Goal: Check status: Check status

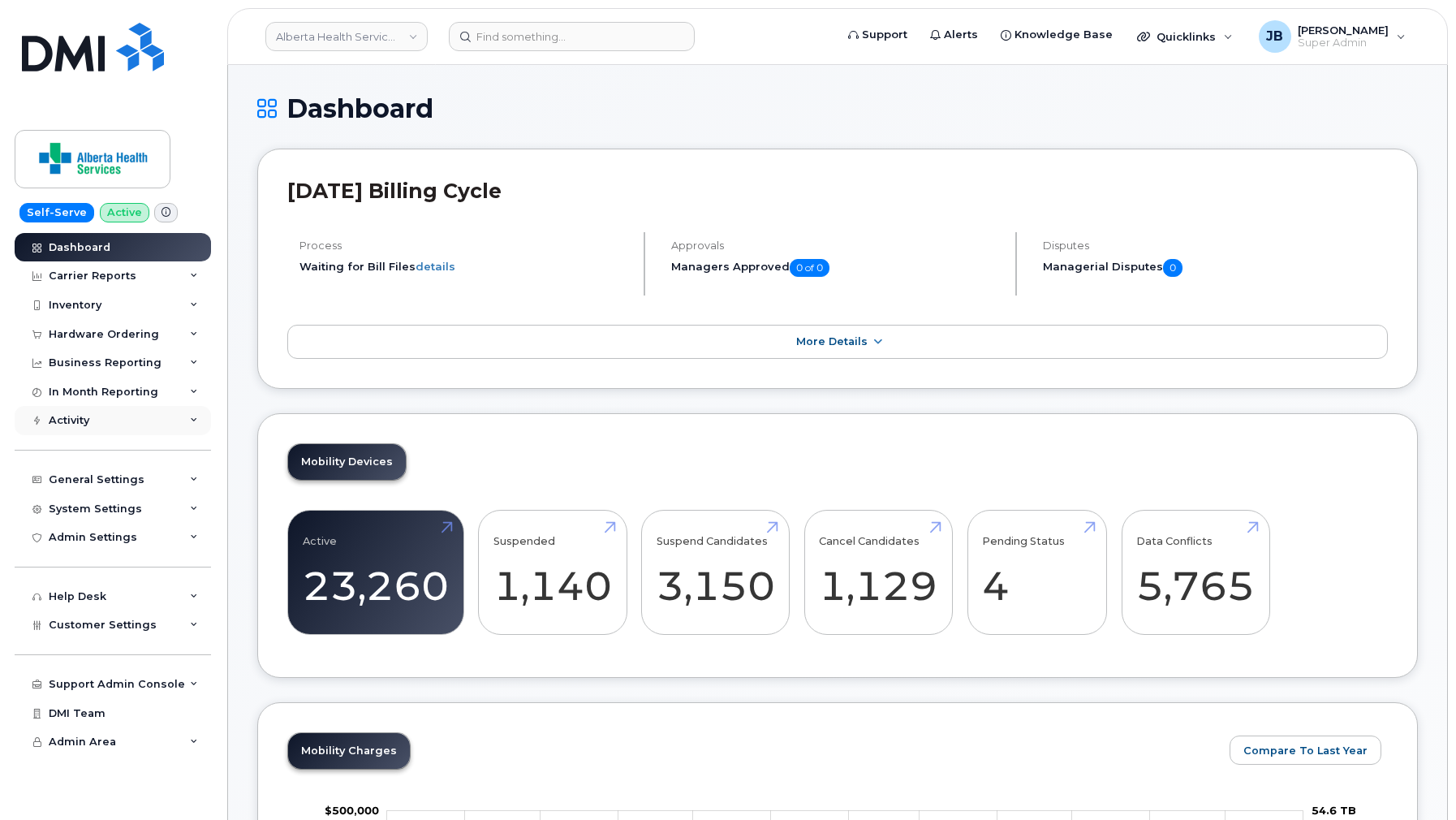
click at [129, 414] on div "Activity" at bounding box center [113, 420] width 196 height 29
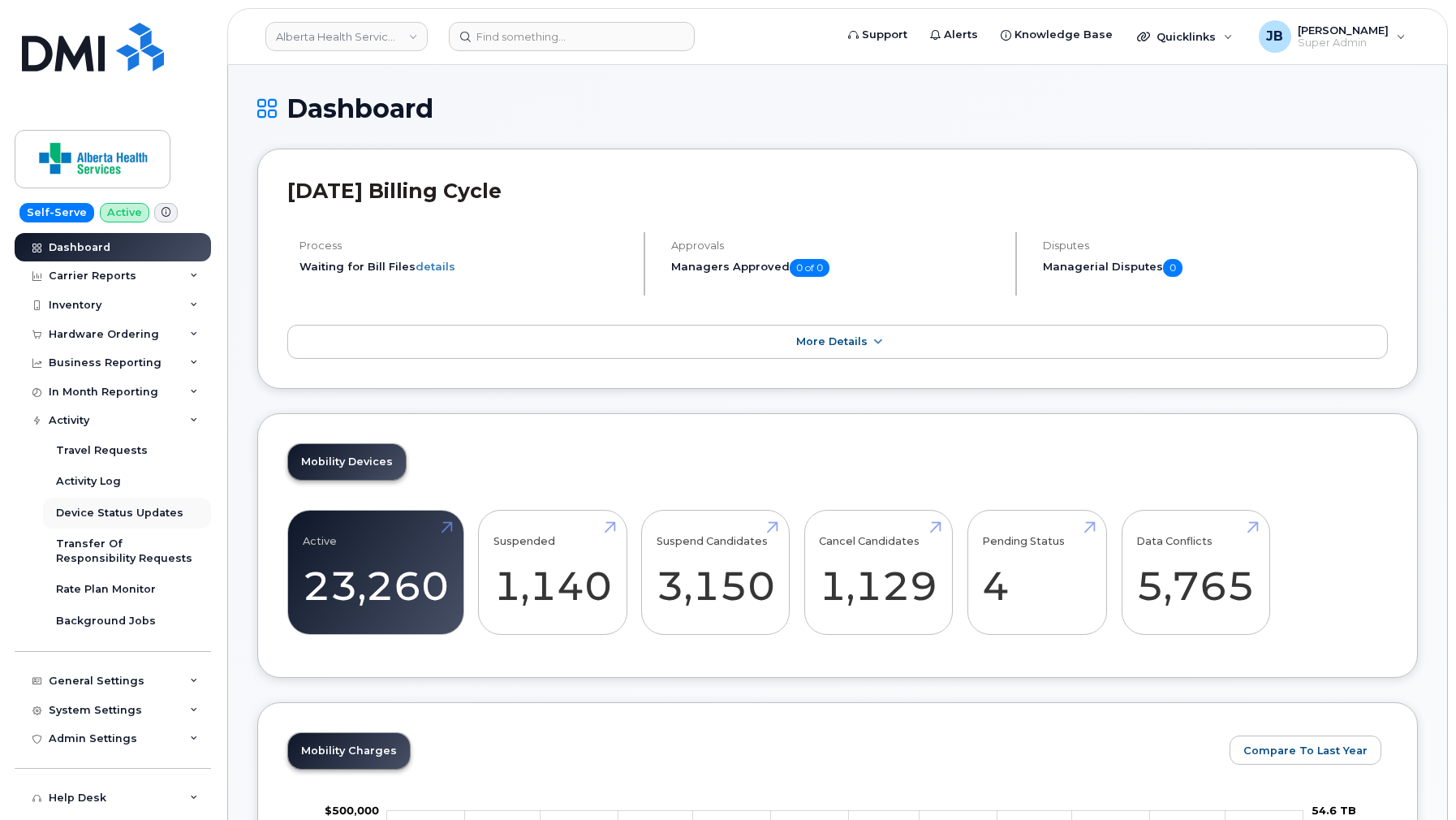
scroll to position [65, 0]
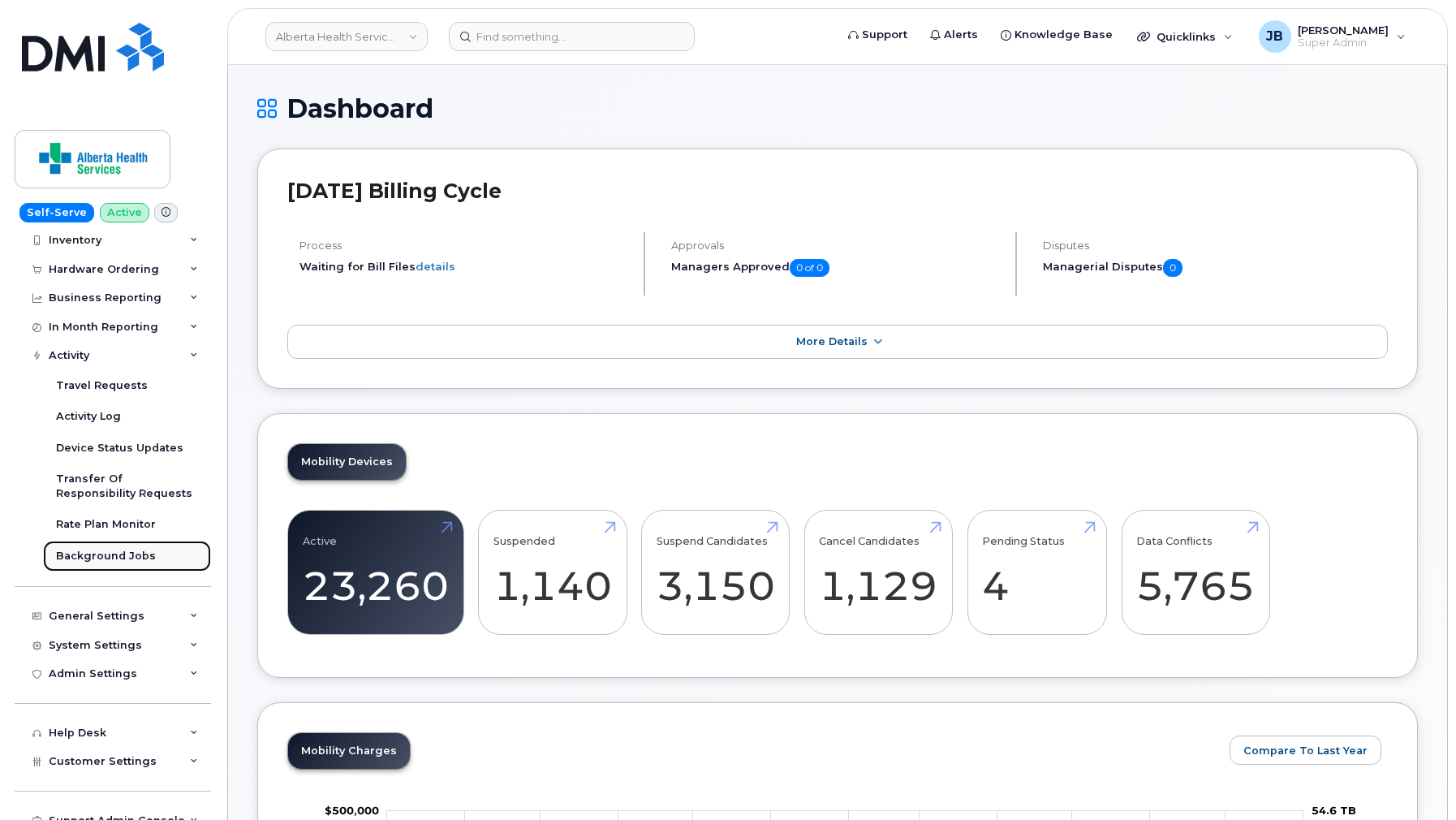
click at [146, 556] on div "Background Jobs" at bounding box center [106, 556] width 100 height 15
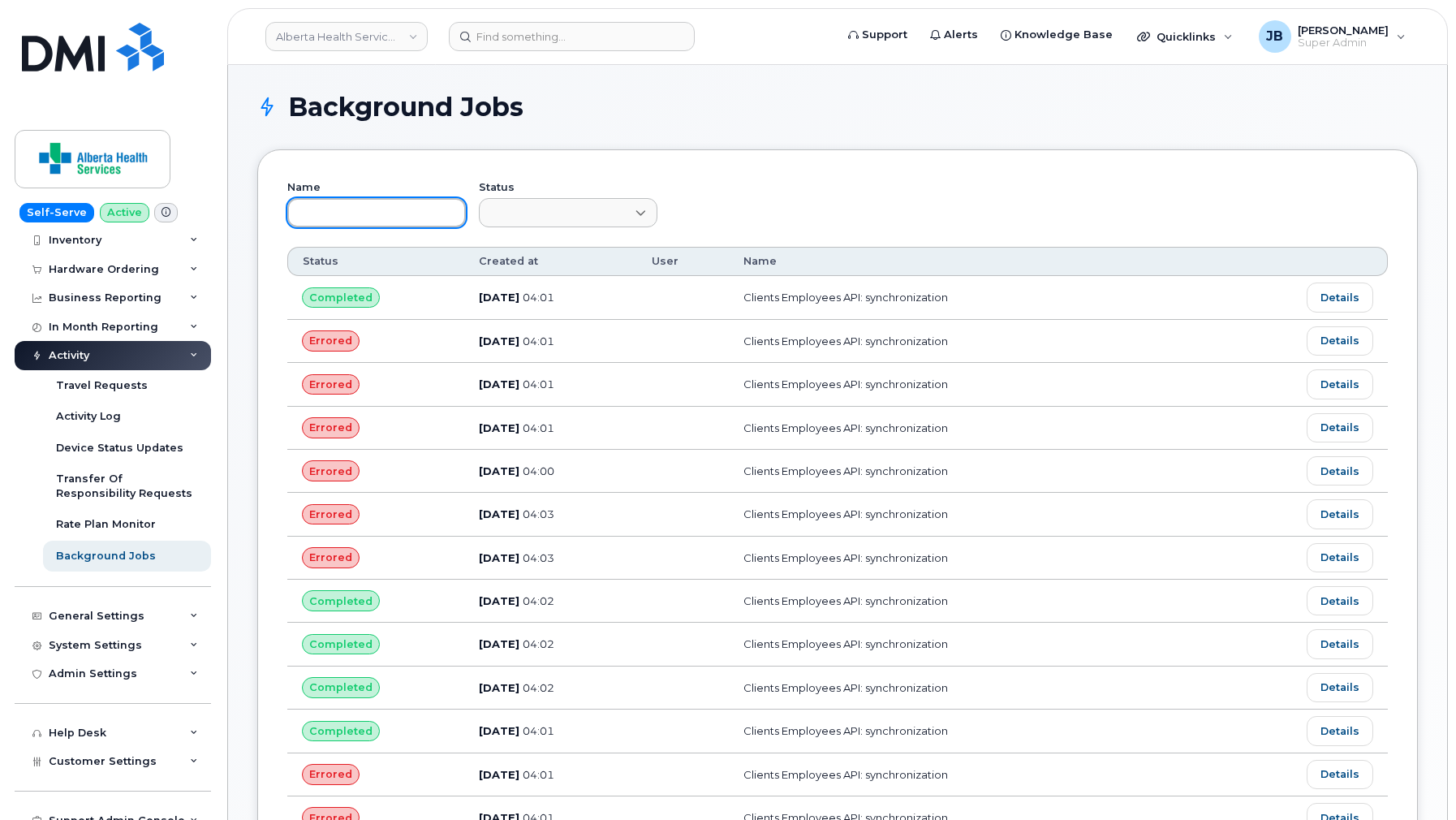
click at [379, 205] on input "text" at bounding box center [377, 212] width 178 height 29
paste input "Clients Employees API: synchronization"
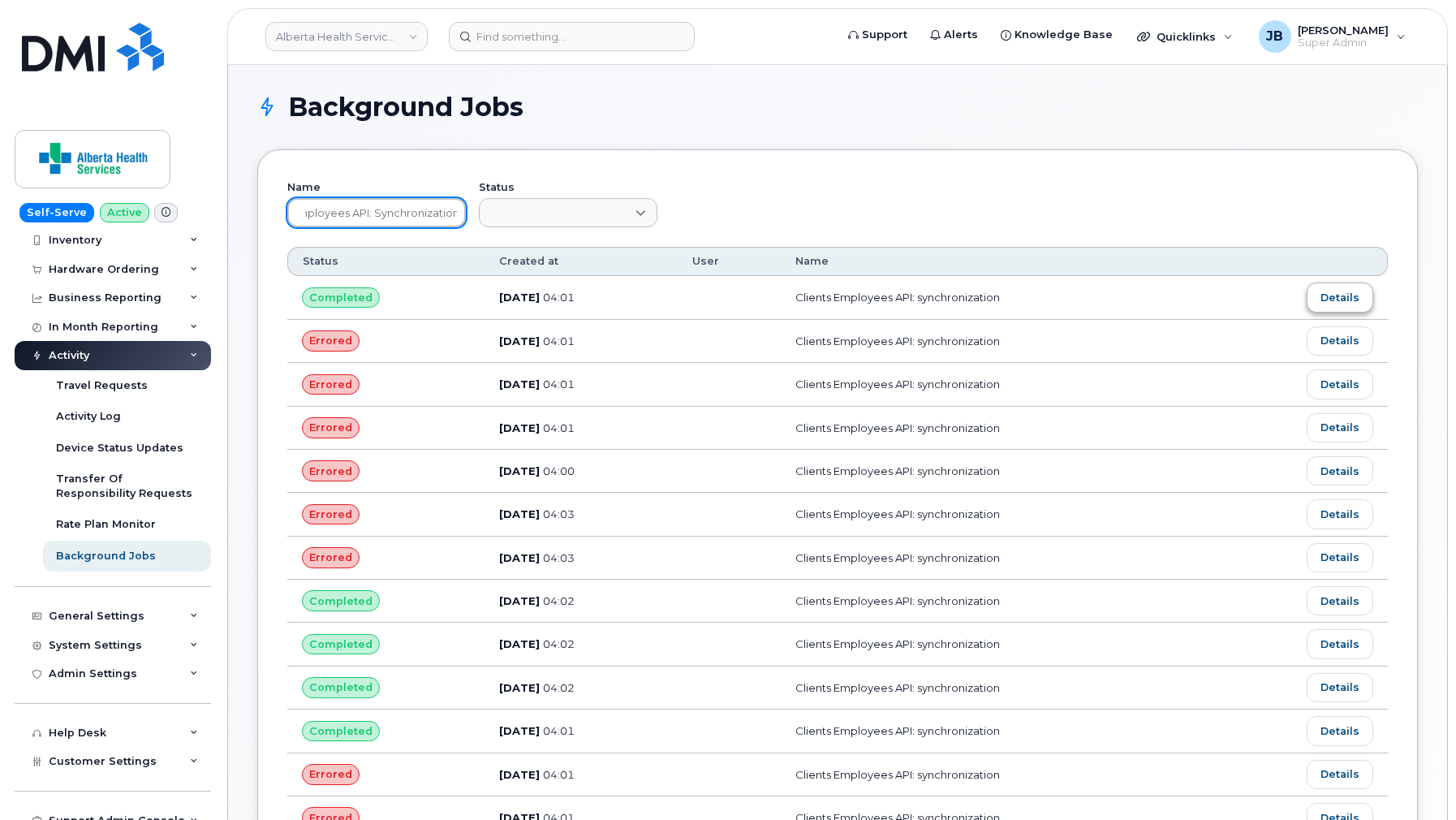
type input "Clients Employees API: synchronization"
click at [1342, 299] on link "Details" at bounding box center [1340, 297] width 67 height 29
click at [1341, 335] on link "Details" at bounding box center [1340, 340] width 67 height 29
click at [1339, 516] on link "Details" at bounding box center [1340, 513] width 67 height 29
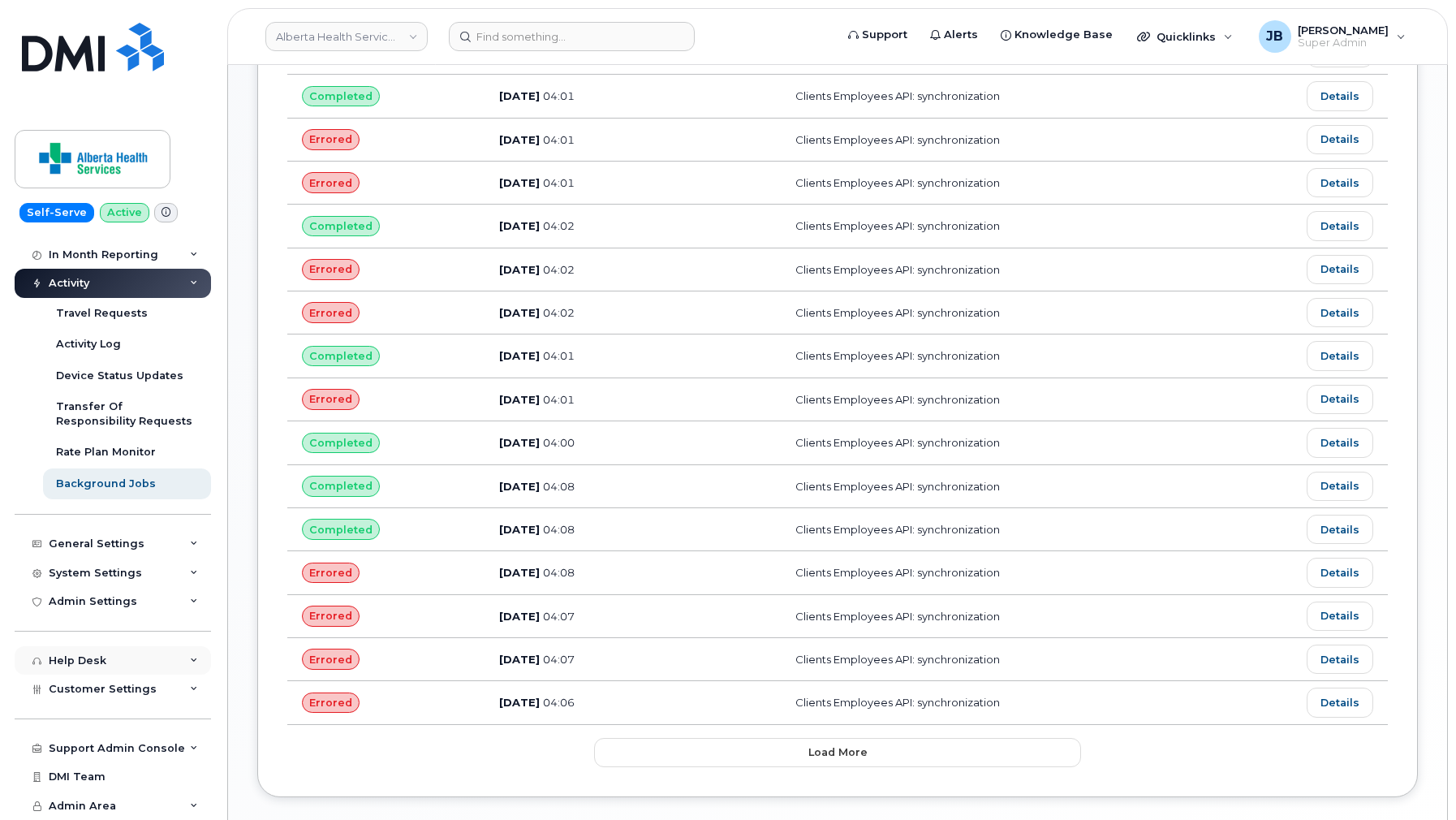
scroll to position [718, 0]
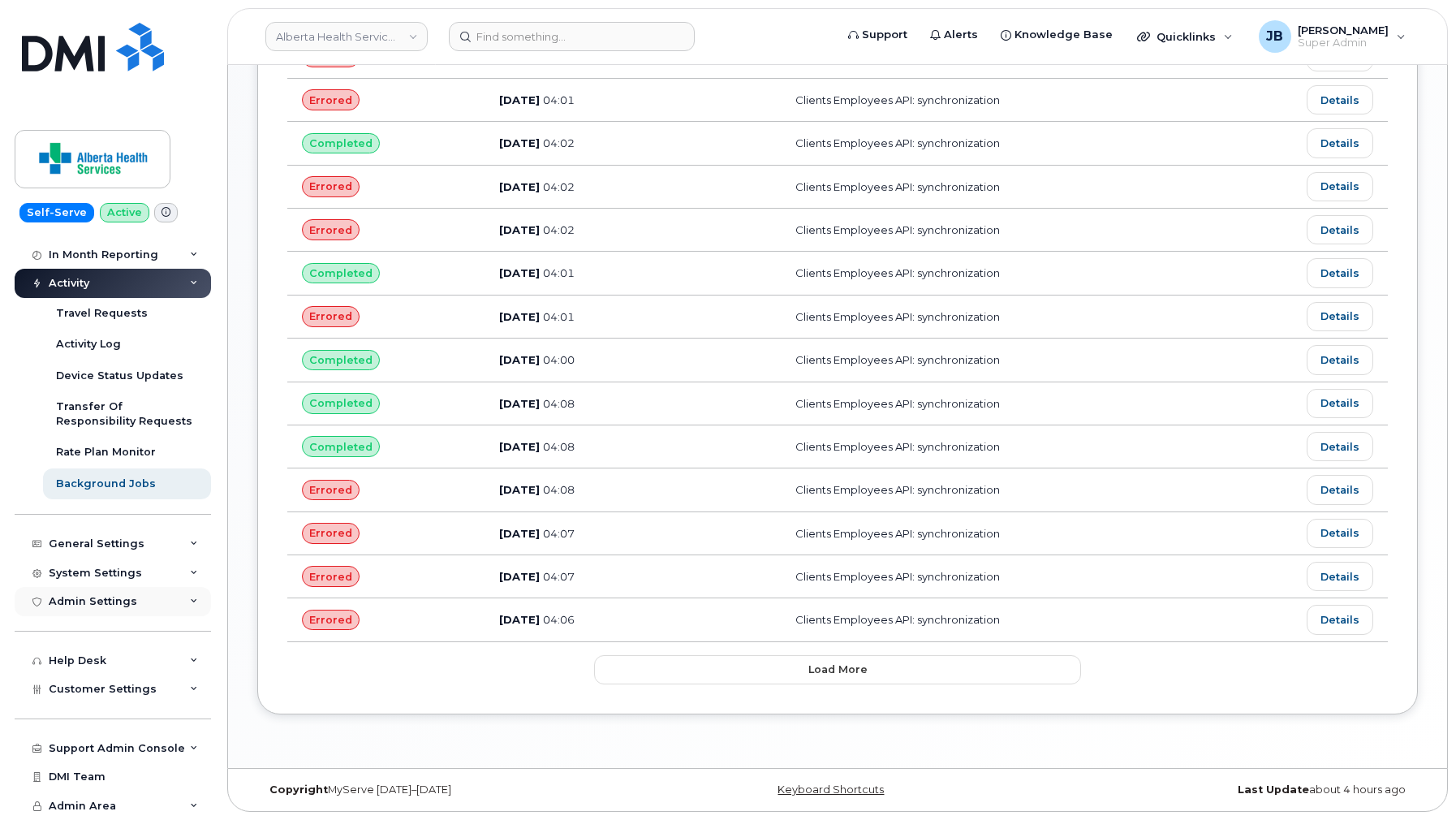
click at [146, 601] on div "Admin Settings" at bounding box center [113, 601] width 196 height 29
click at [138, 689] on div "MDM/UEM Config" at bounding box center [104, 693] width 97 height 15
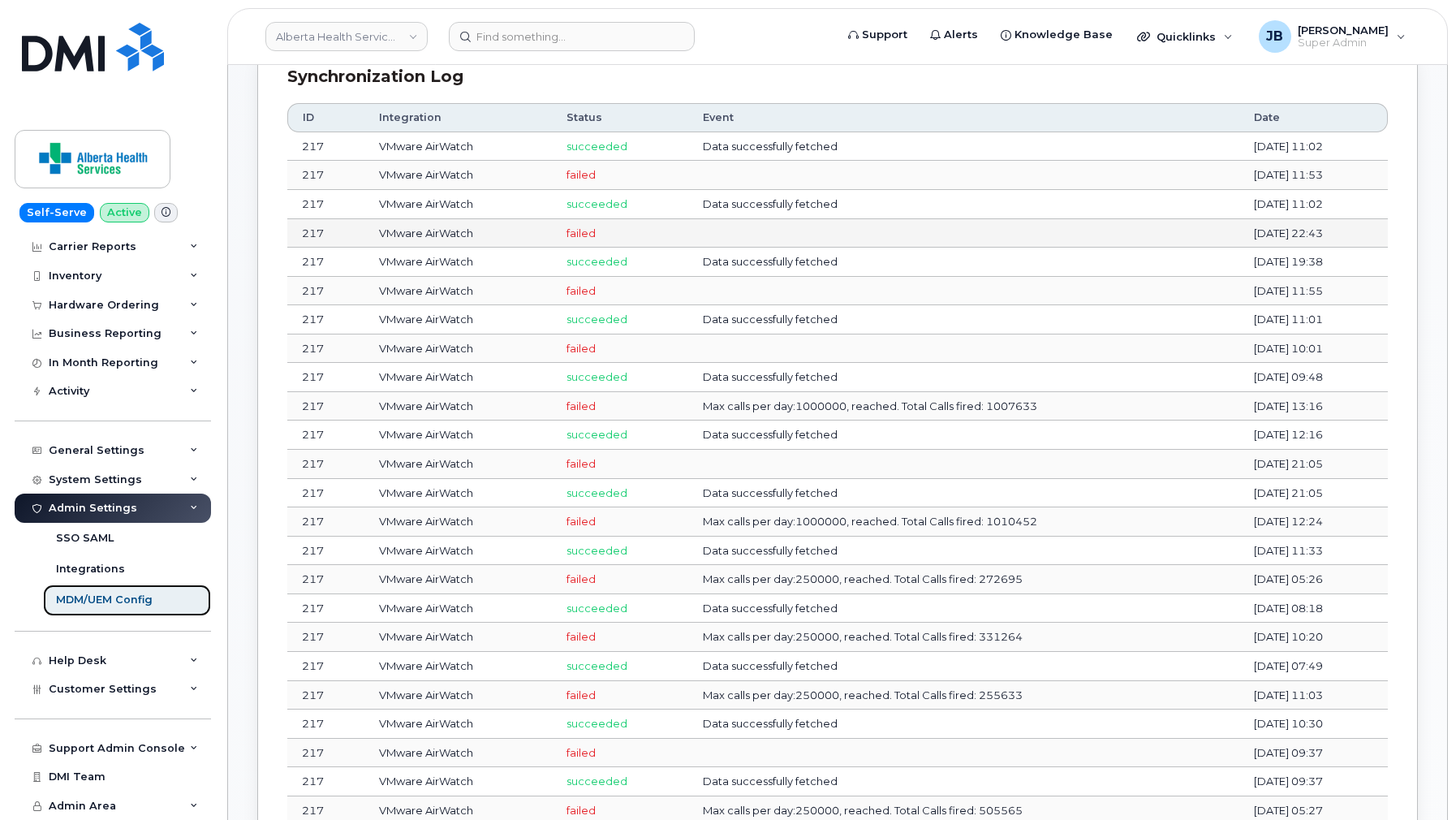
scroll to position [574, 0]
click at [583, 291] on td "failed" at bounding box center [620, 295] width 136 height 29
click at [459, 294] on td "VMware AirWatch" at bounding box center [457, 295] width 187 height 29
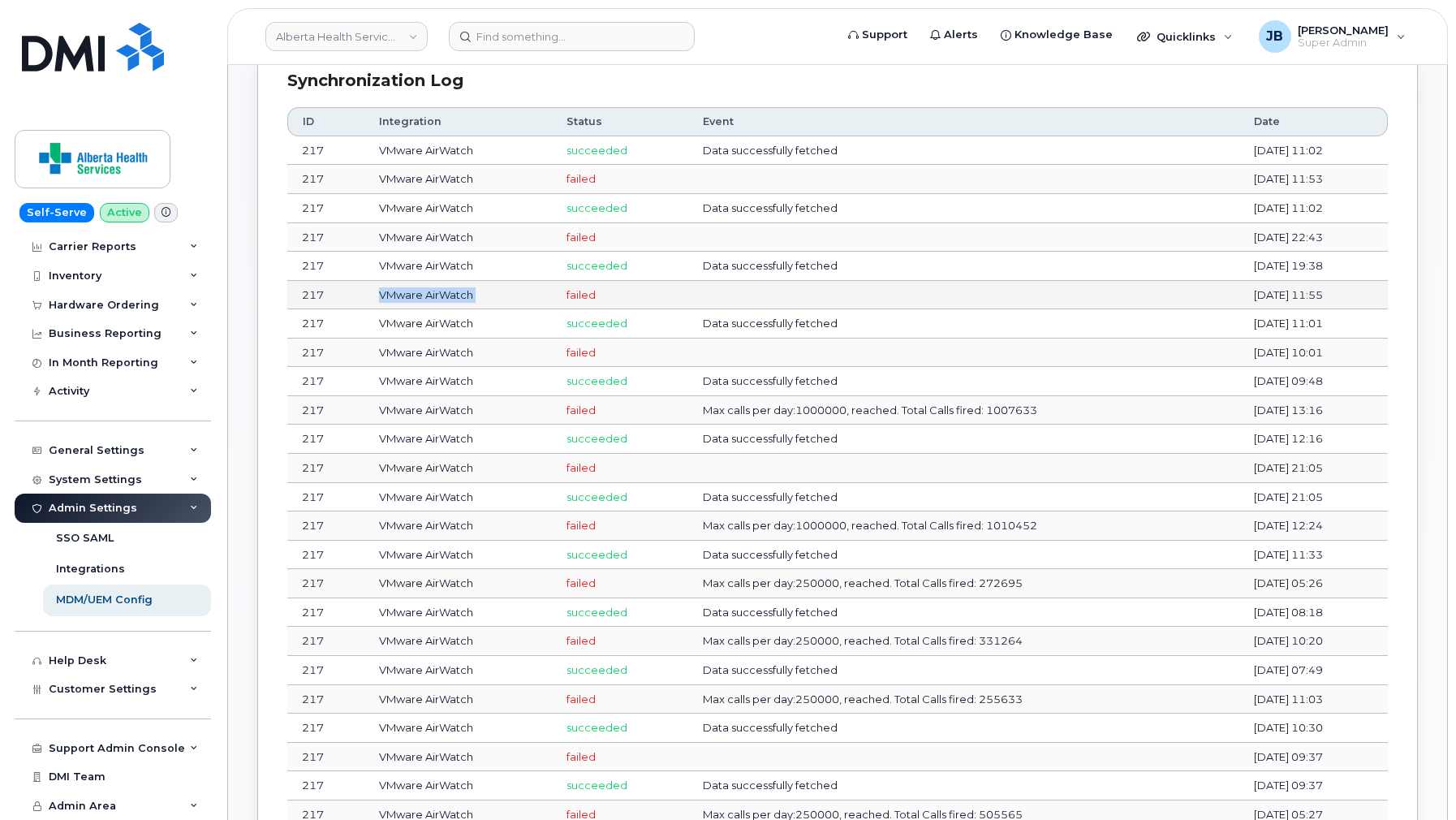
click at [459, 294] on td "VMware AirWatch" at bounding box center [457, 295] width 187 height 29
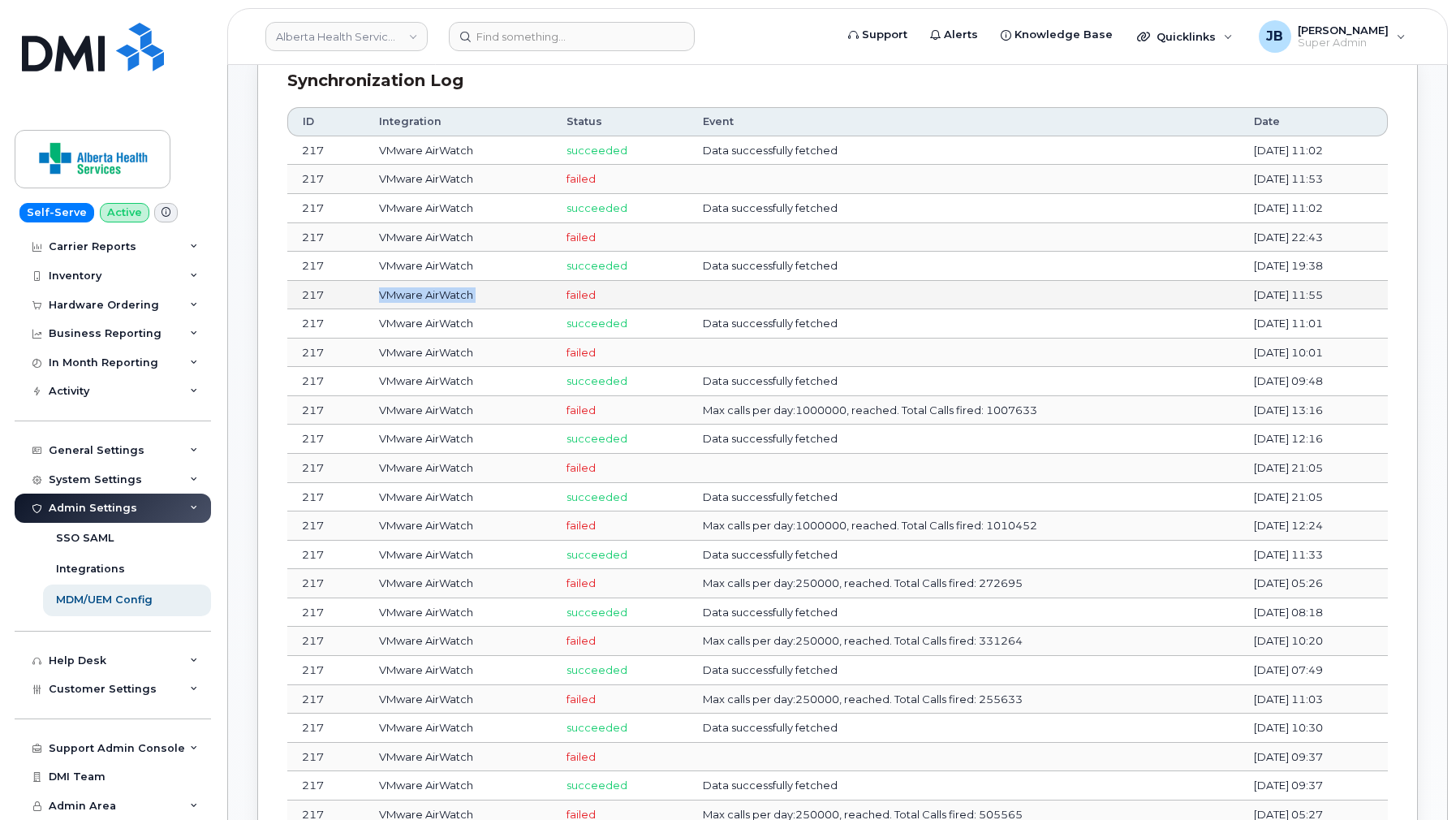
click at [459, 294] on td "VMware AirWatch" at bounding box center [457, 295] width 187 height 29
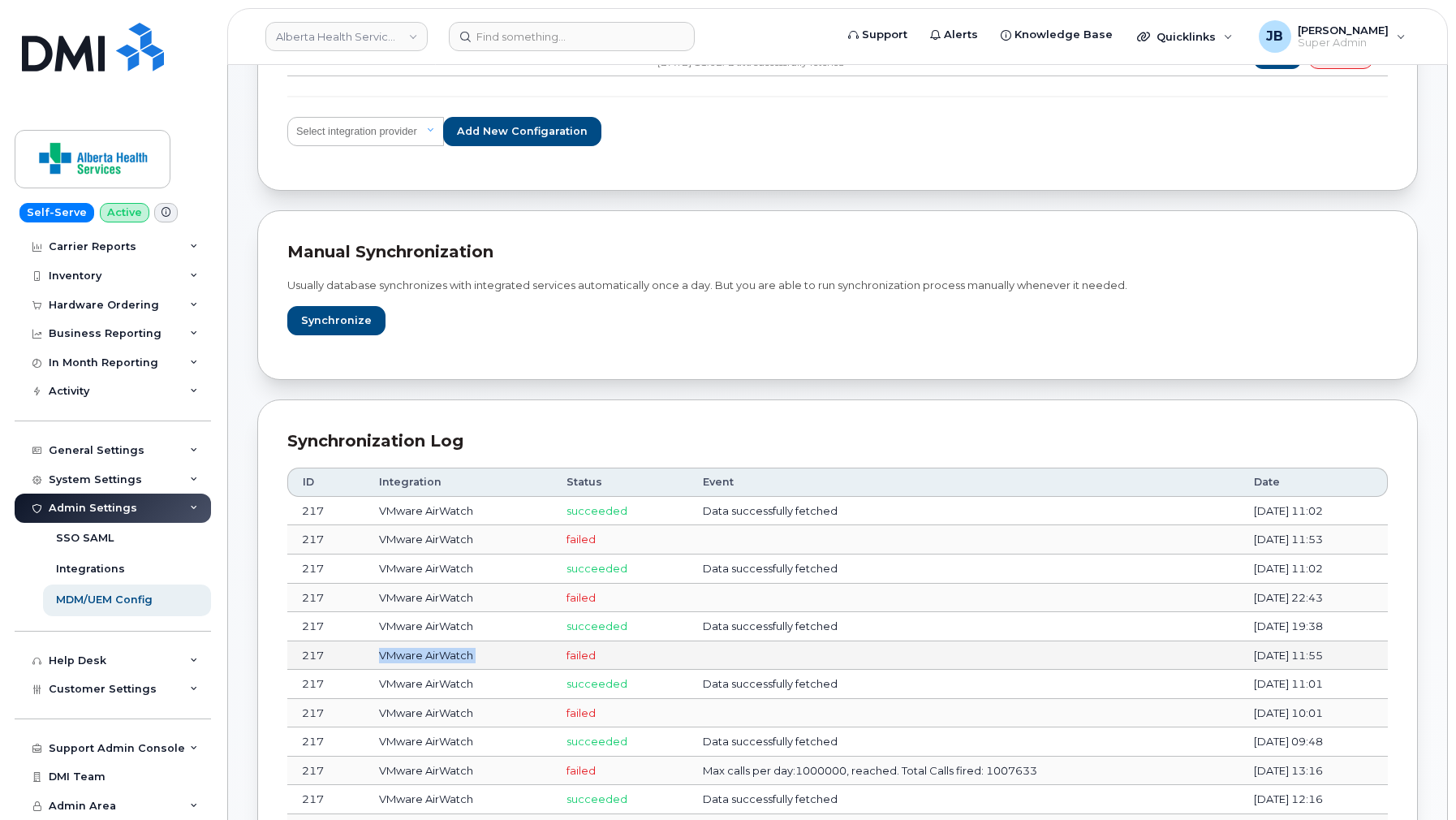
scroll to position [204, 0]
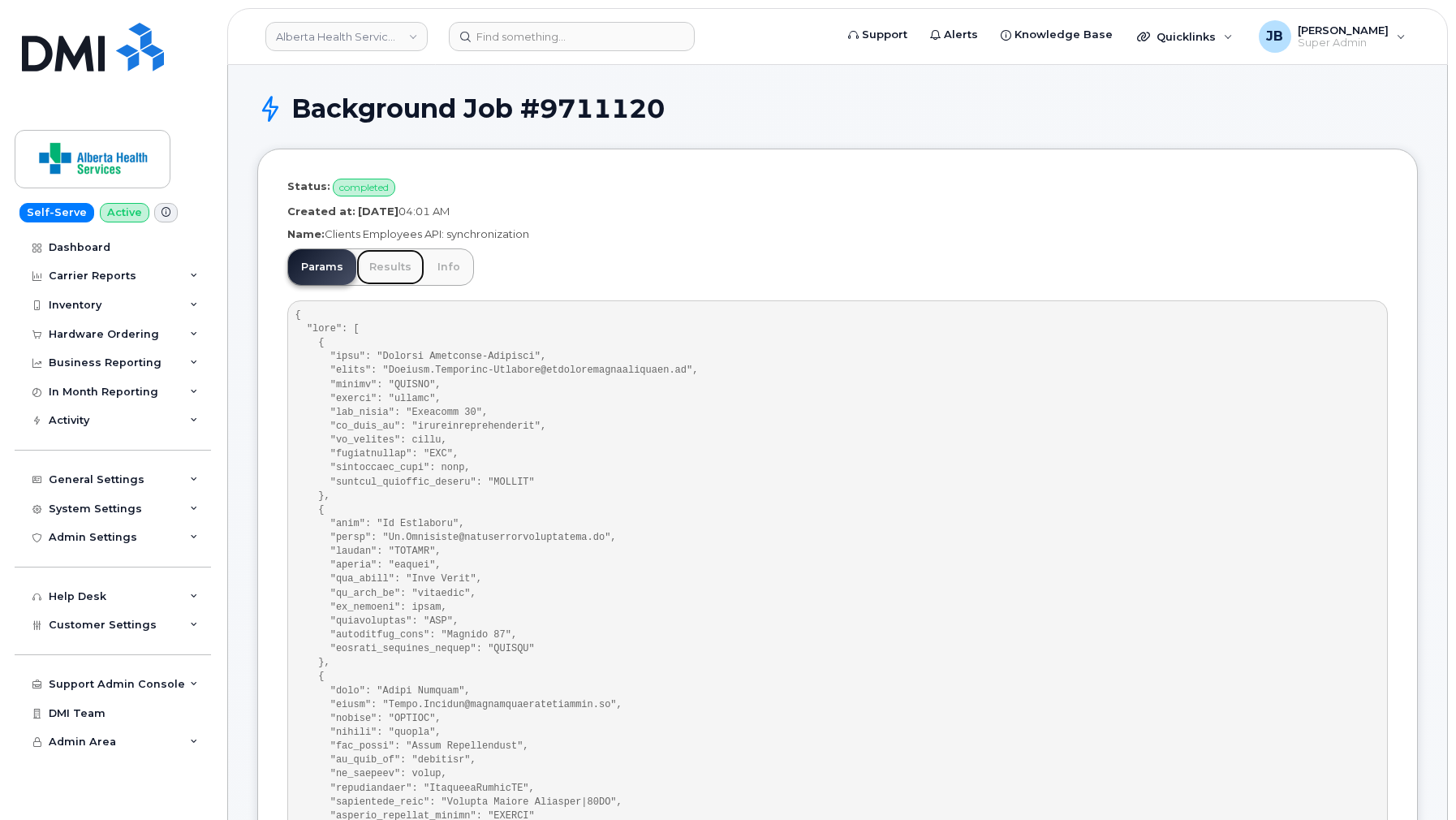
click at [404, 255] on link "Results" at bounding box center [390, 267] width 69 height 36
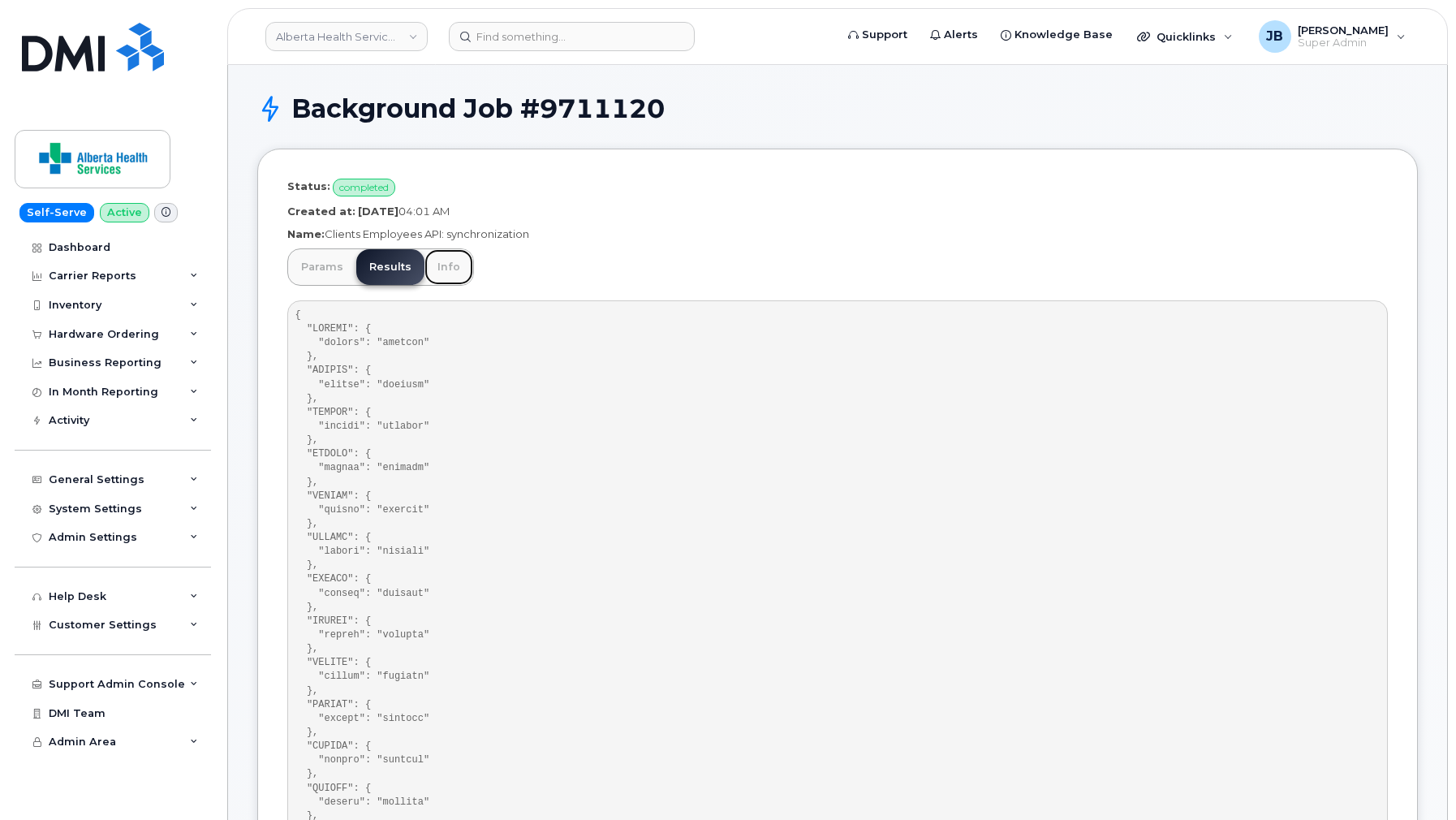
click at [465, 260] on link "Info" at bounding box center [449, 267] width 49 height 36
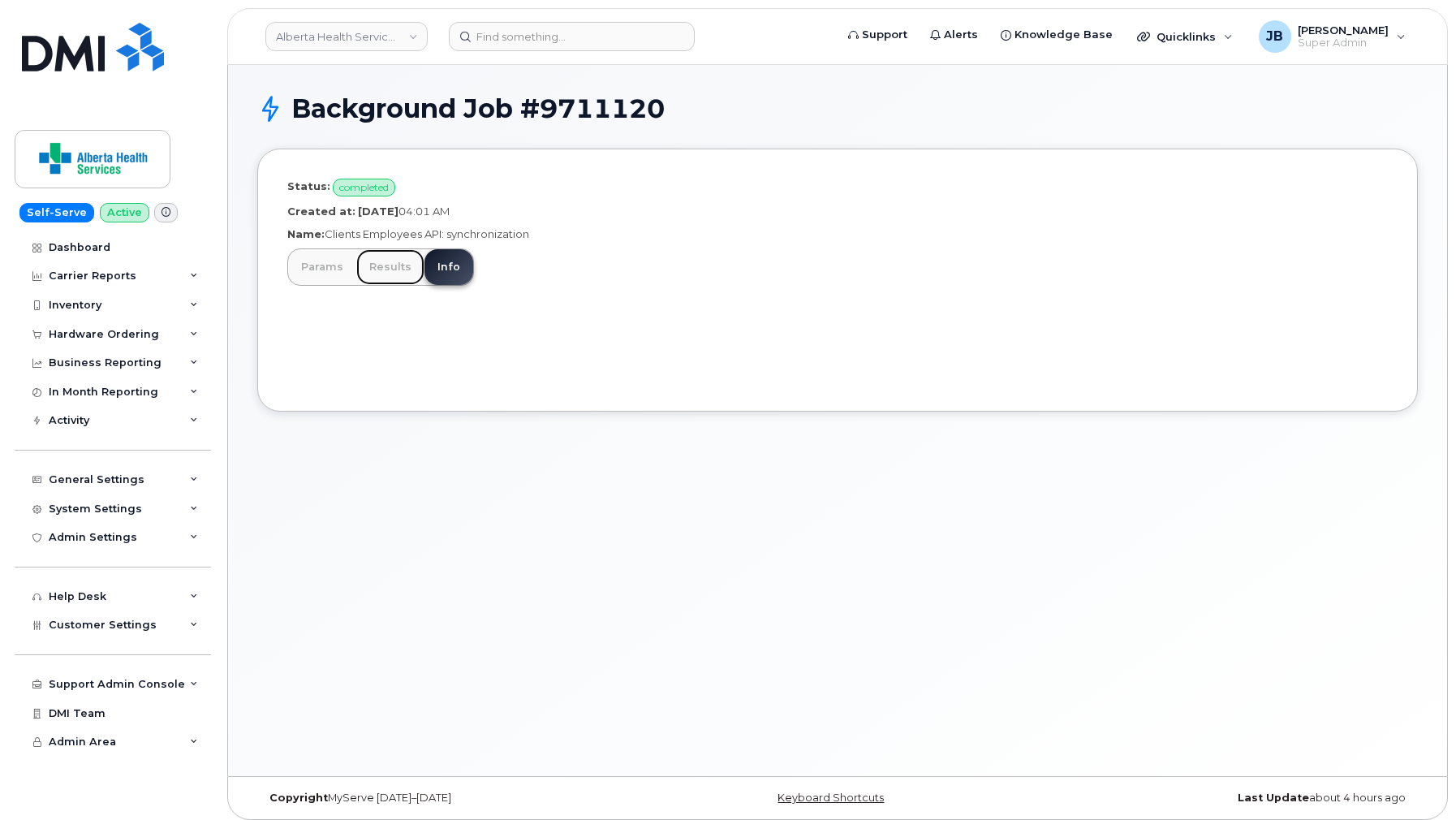
click at [401, 264] on link "Results" at bounding box center [390, 267] width 69 height 36
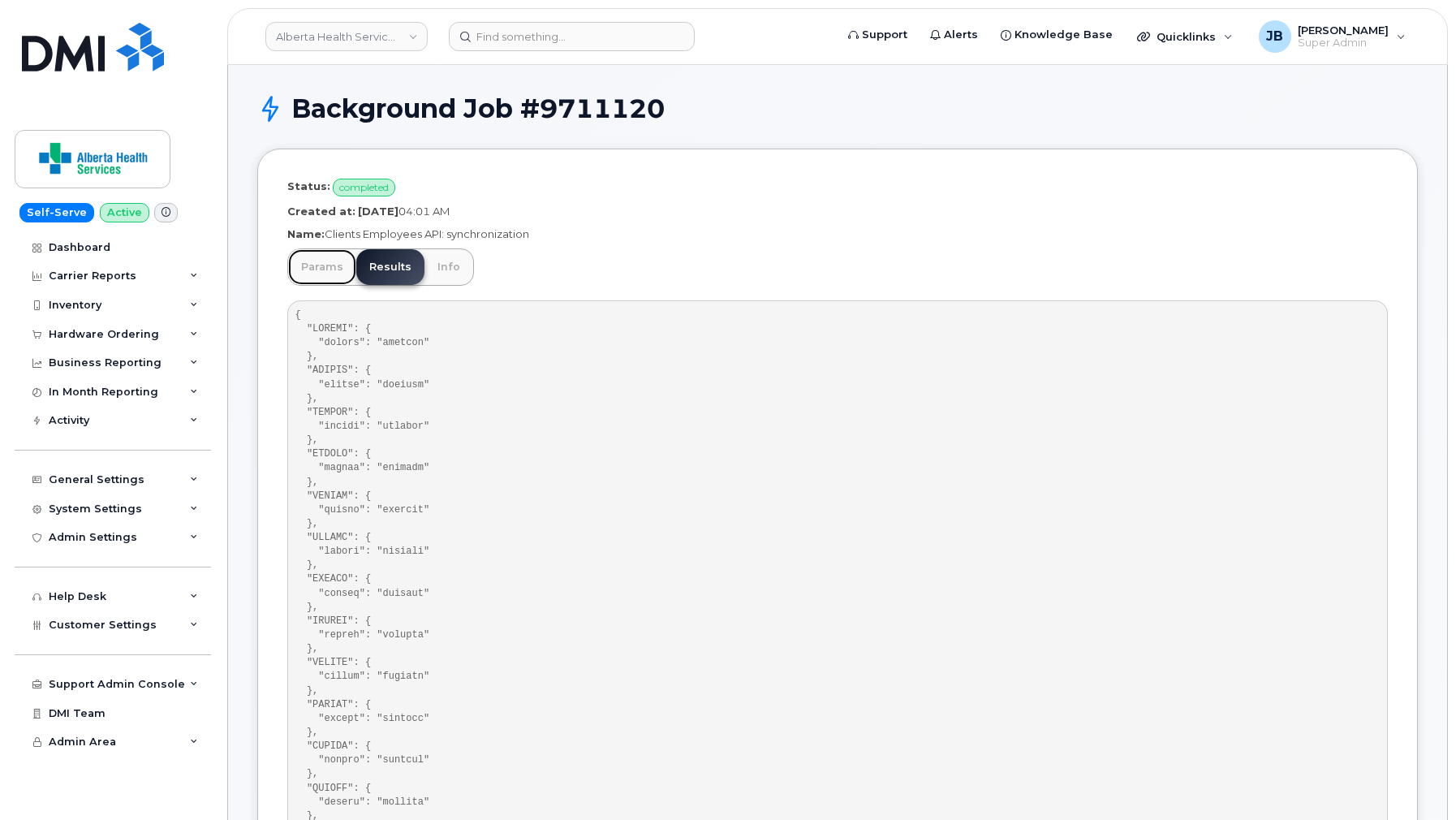
click at [333, 268] on link "Params" at bounding box center [322, 267] width 69 height 36
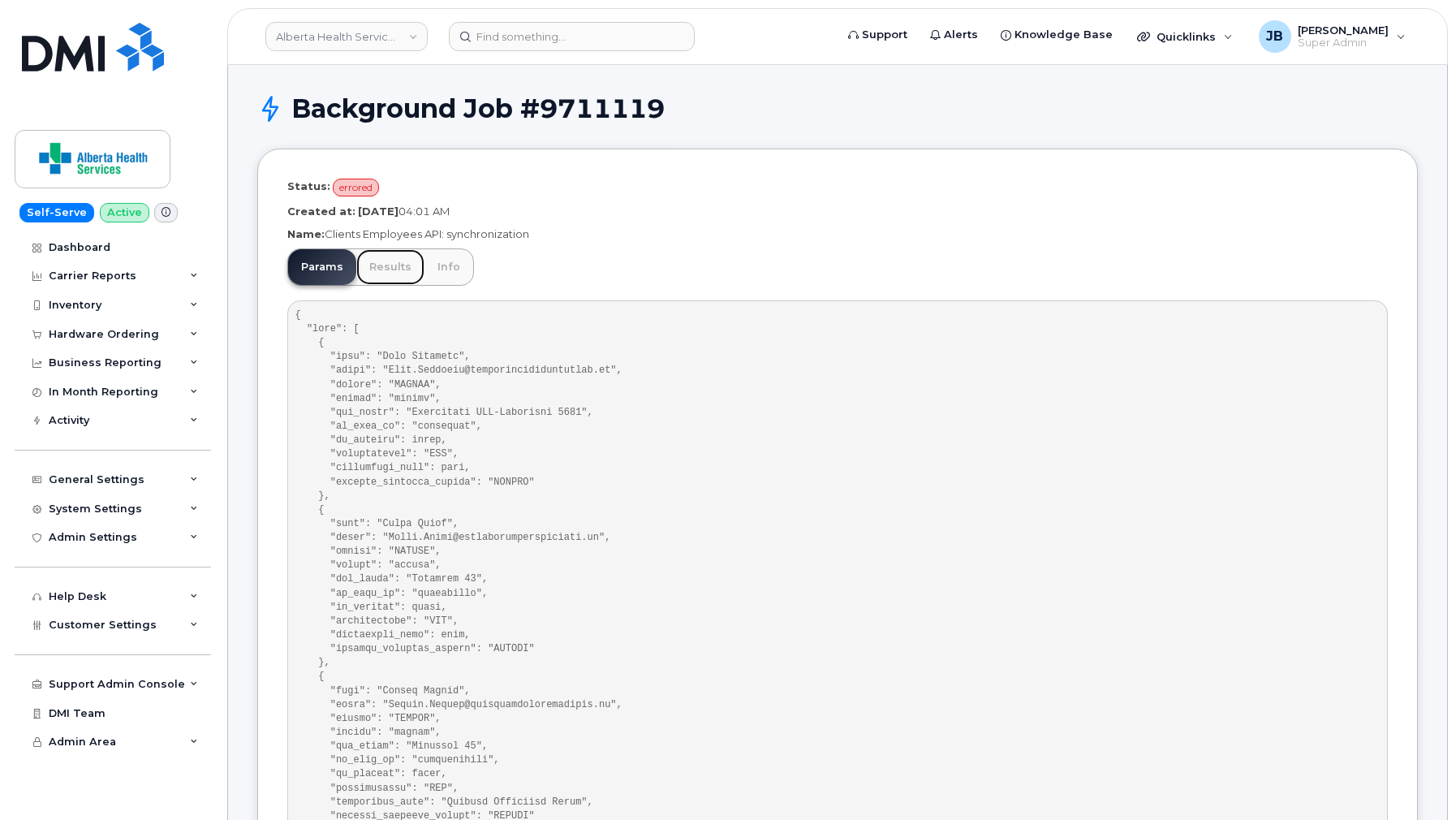
click at [389, 269] on link "Results" at bounding box center [390, 267] width 69 height 36
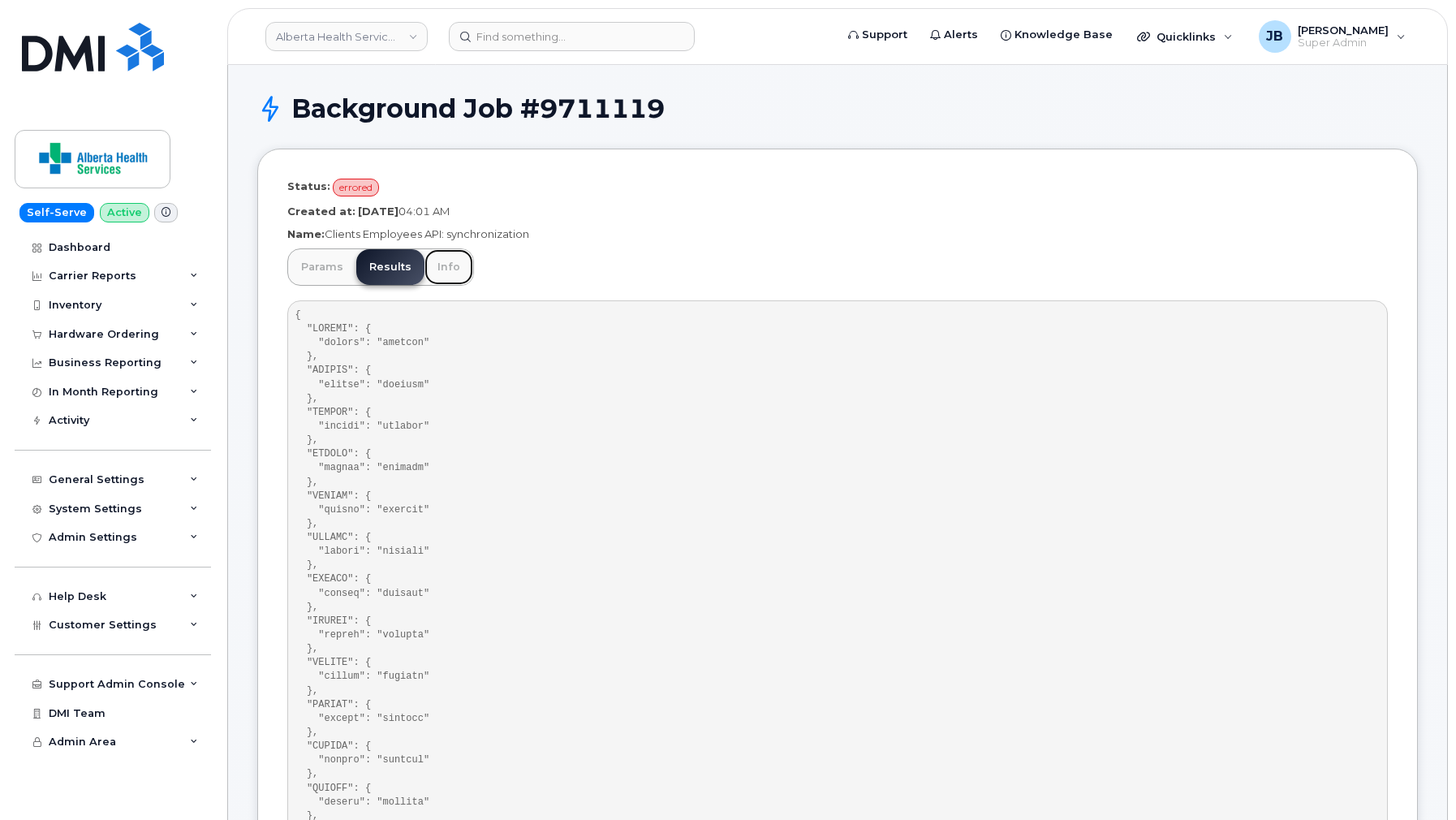
click at [452, 267] on link "Info" at bounding box center [449, 267] width 49 height 36
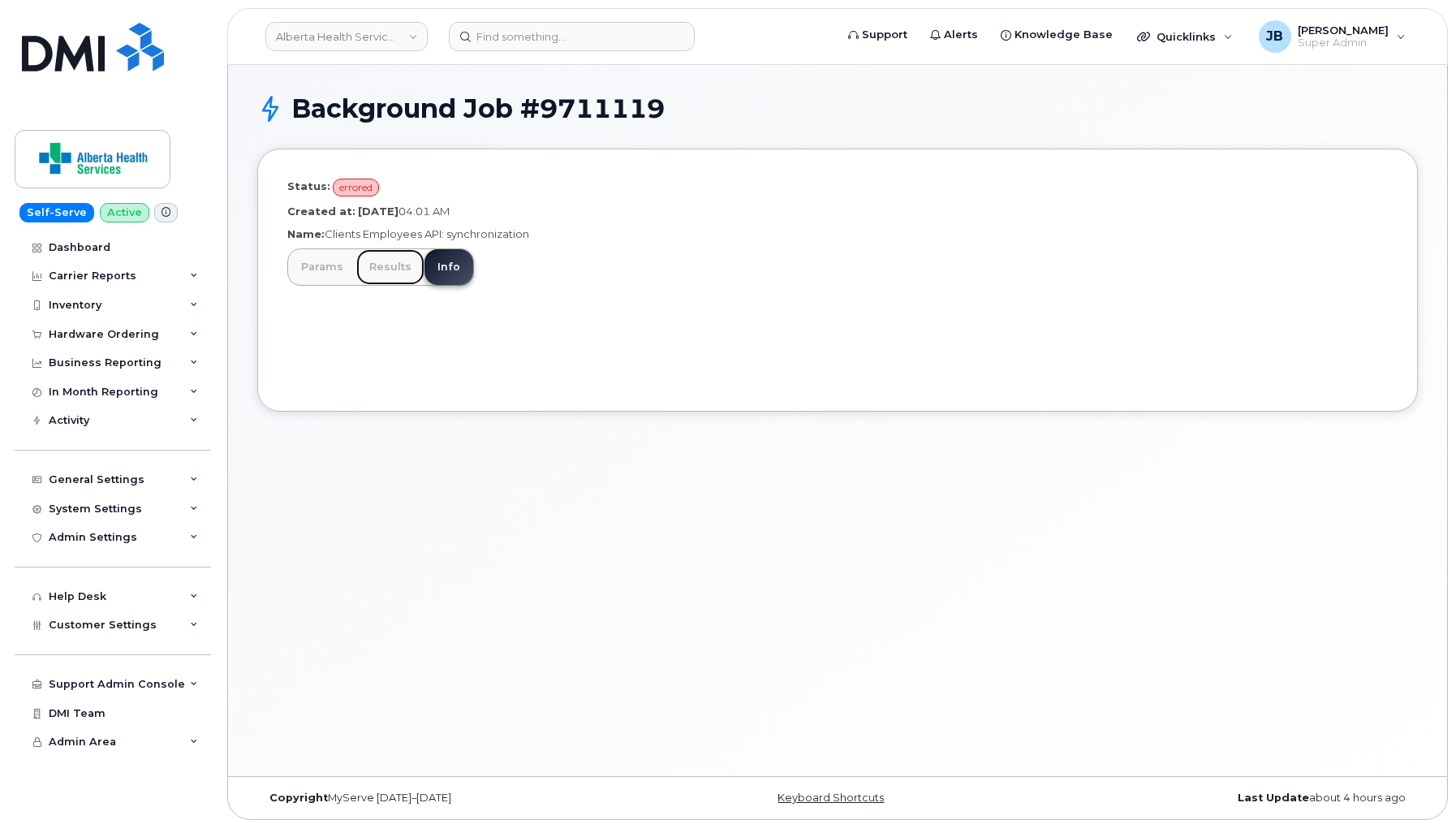
click at [395, 263] on link "Results" at bounding box center [390, 267] width 69 height 36
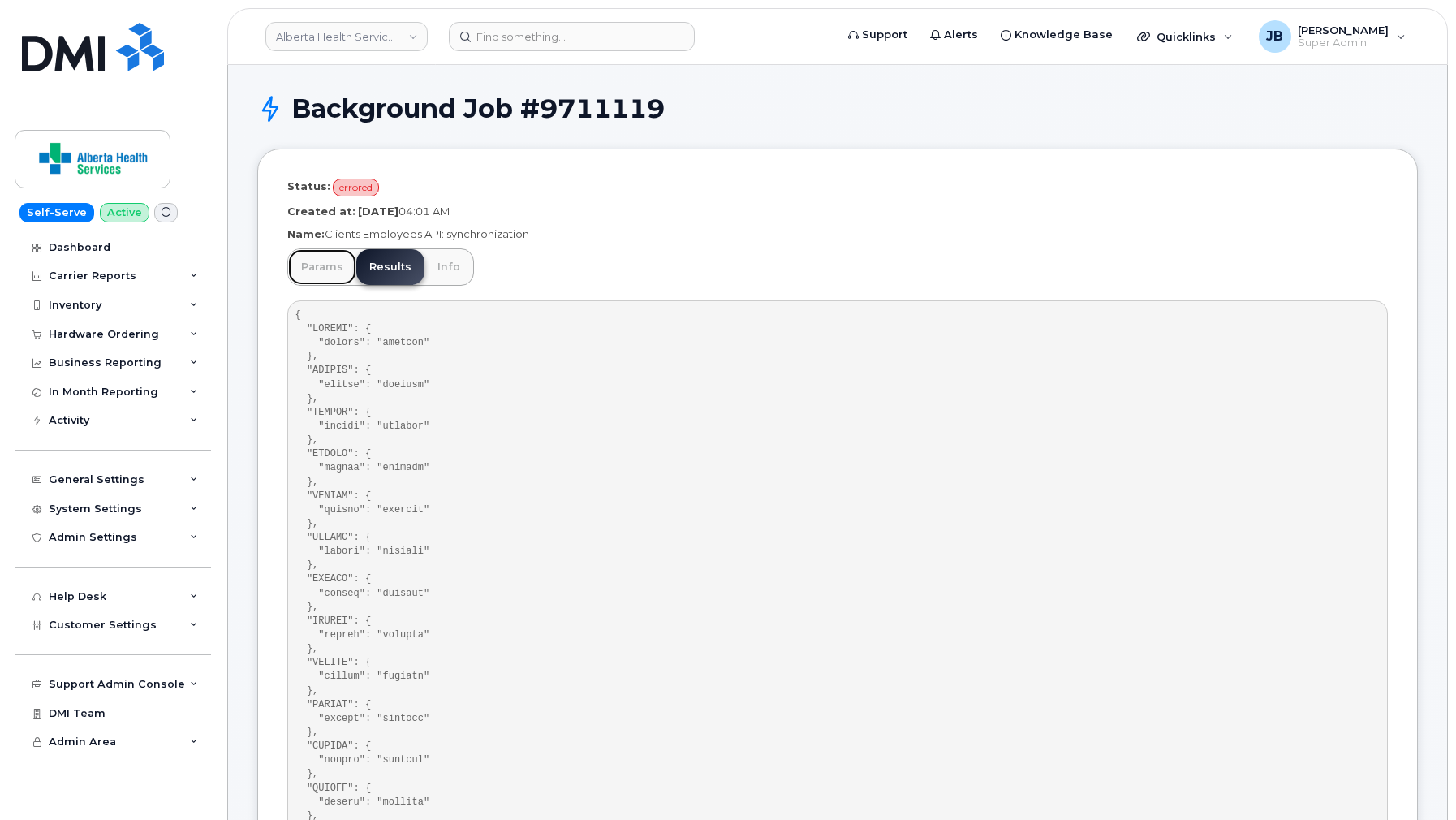
click at [343, 269] on link "Params" at bounding box center [322, 267] width 69 height 36
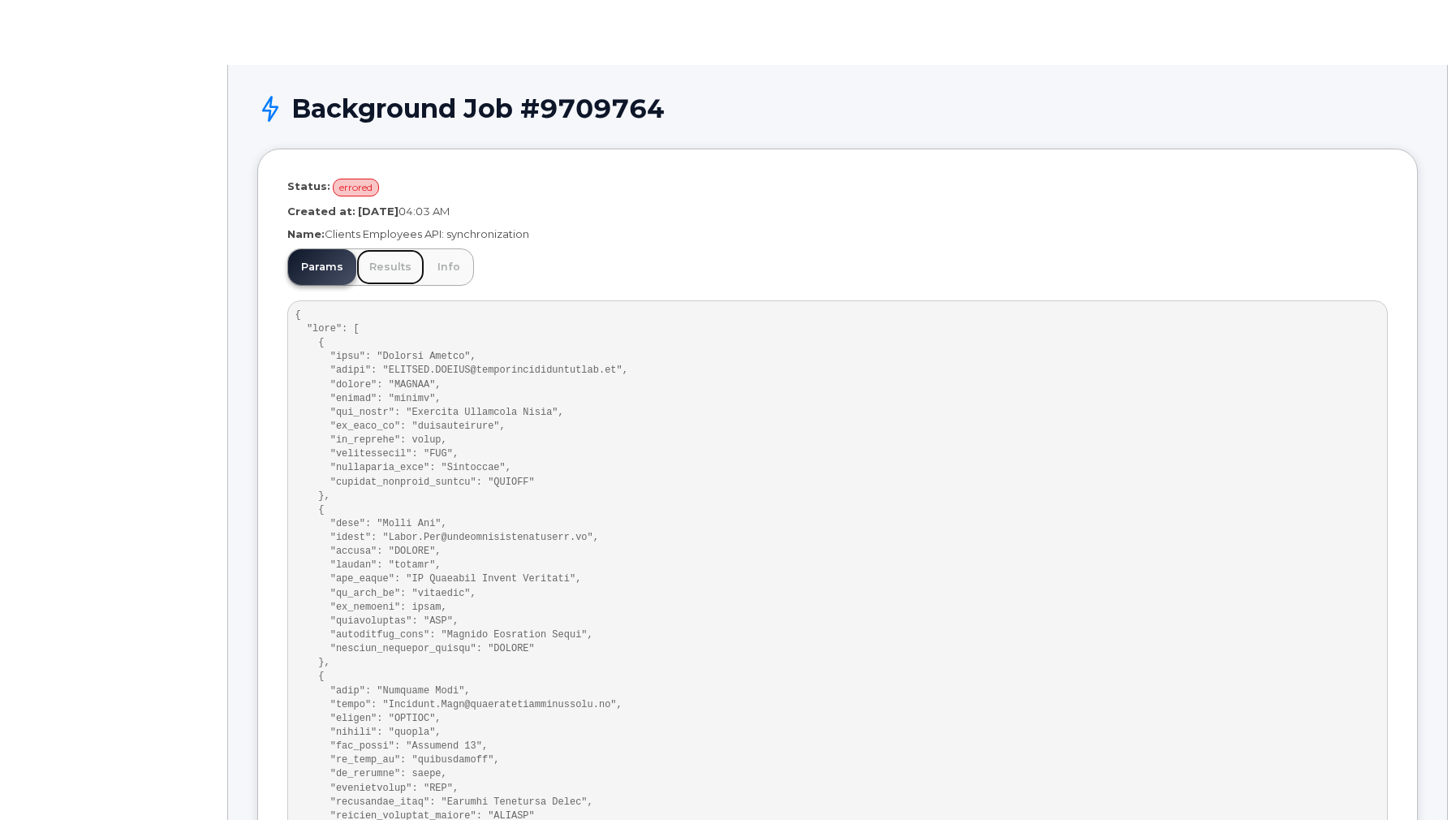
click at [410, 270] on link "Results" at bounding box center [390, 267] width 69 height 36
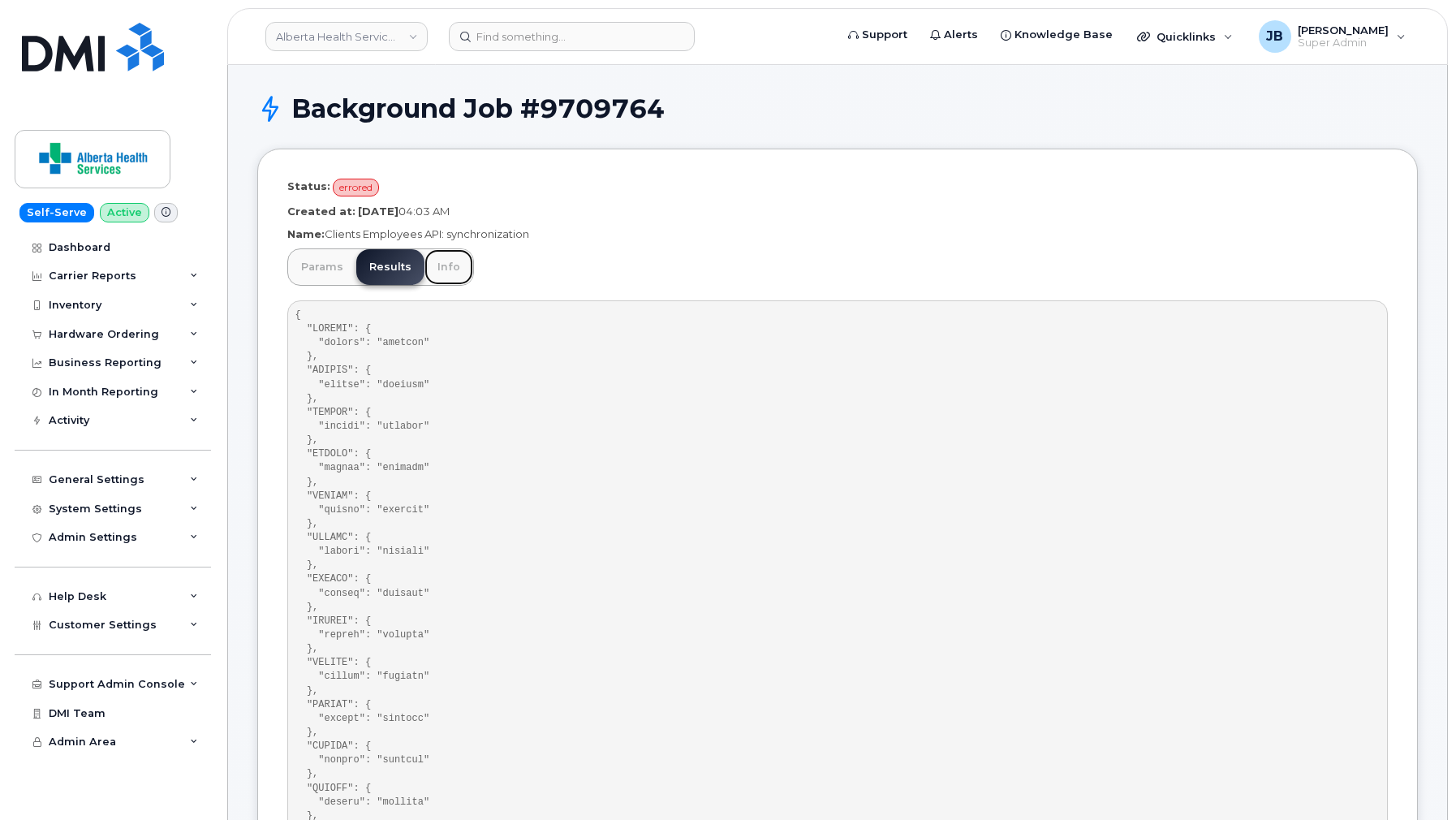
click at [439, 263] on link "Info" at bounding box center [449, 267] width 49 height 36
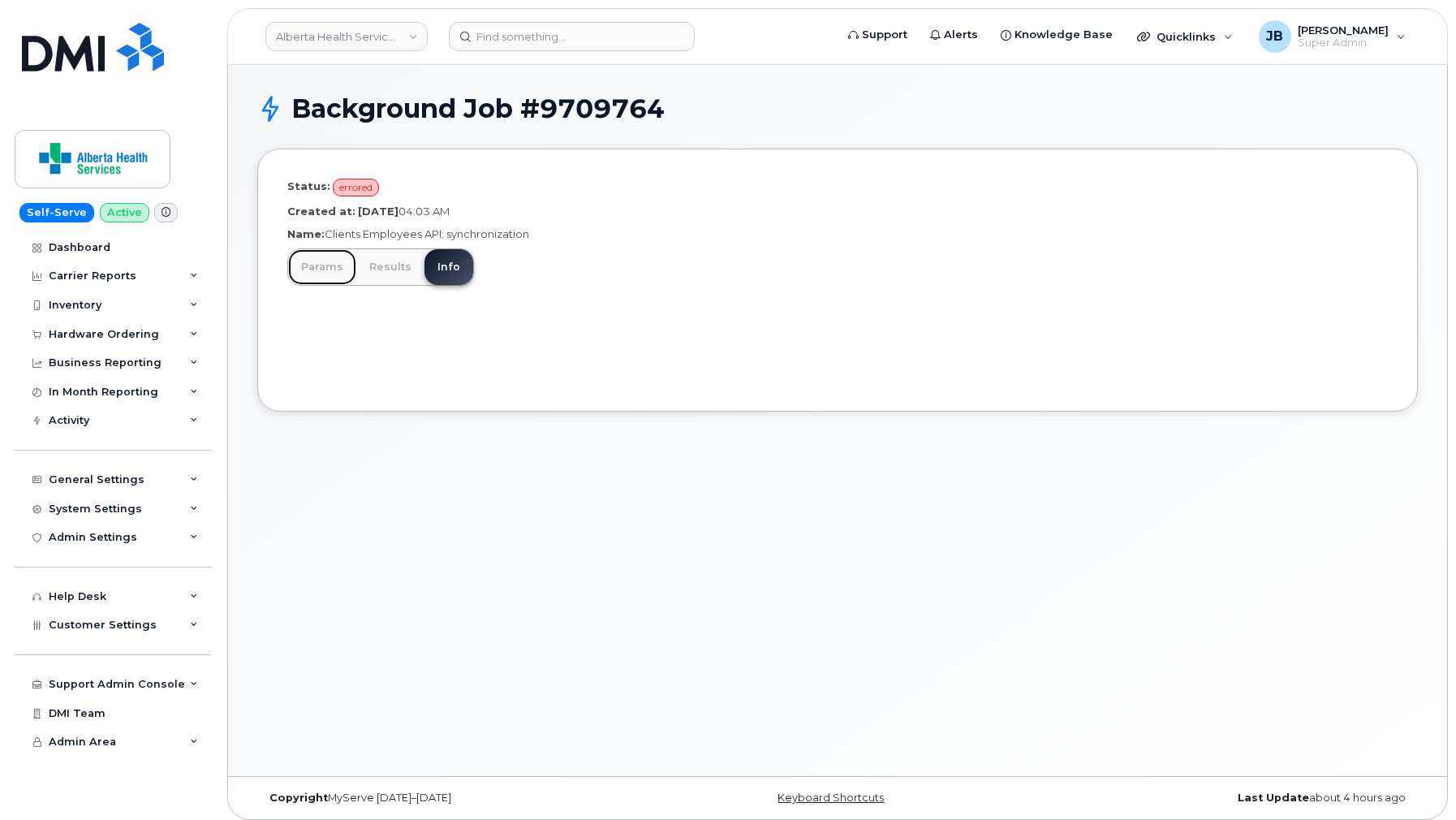
click at [326, 266] on link "Params" at bounding box center [322, 267] width 69 height 36
